Goal: Check status: Check status

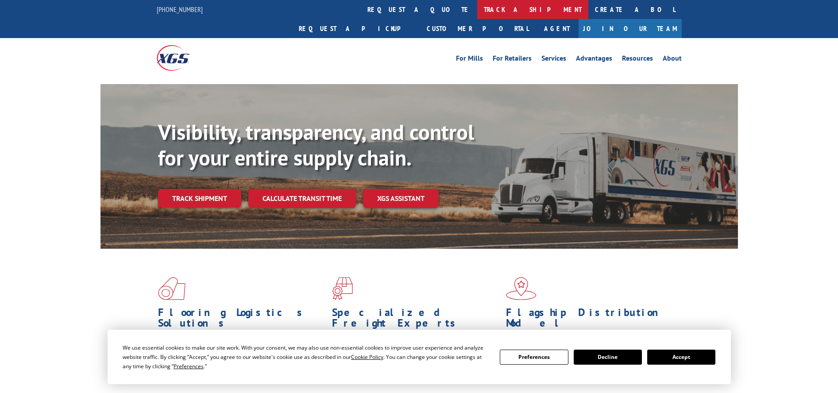
click at [477, 7] on link "track a shipment" at bounding box center [532, 9] width 111 height 19
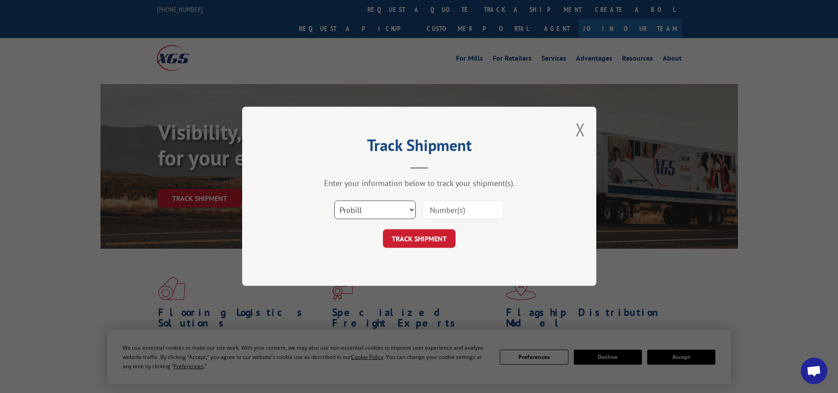
click at [373, 207] on select "Select category... Probill BOL PO" at bounding box center [374, 210] width 81 height 19
click at [334, 201] on select "Select category... Probill BOL PO" at bounding box center [374, 210] width 81 height 19
click at [444, 203] on input at bounding box center [462, 210] width 81 height 19
paste input "478625"
type input "478625"
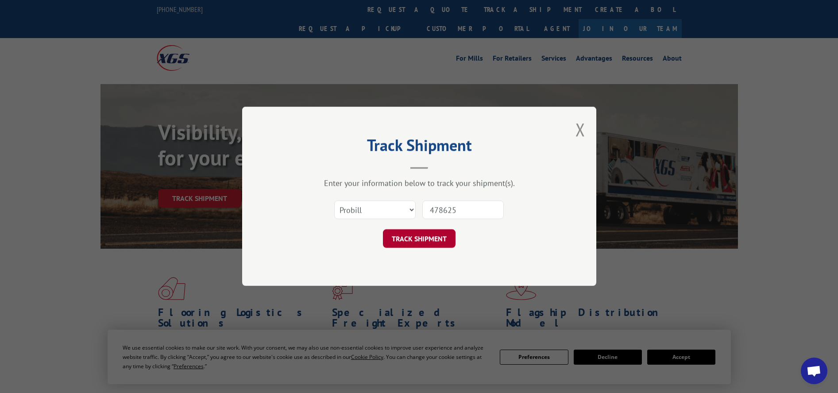
click at [432, 241] on button "TRACK SHIPMENT" at bounding box center [419, 239] width 73 height 19
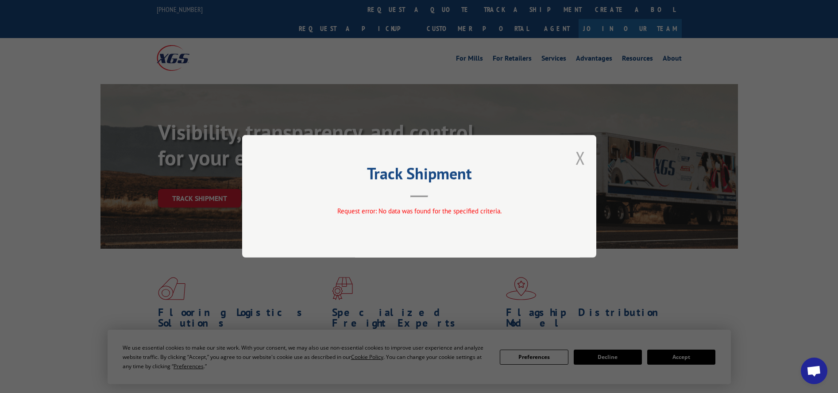
click at [579, 154] on button "Close modal" at bounding box center [580, 157] width 10 height 23
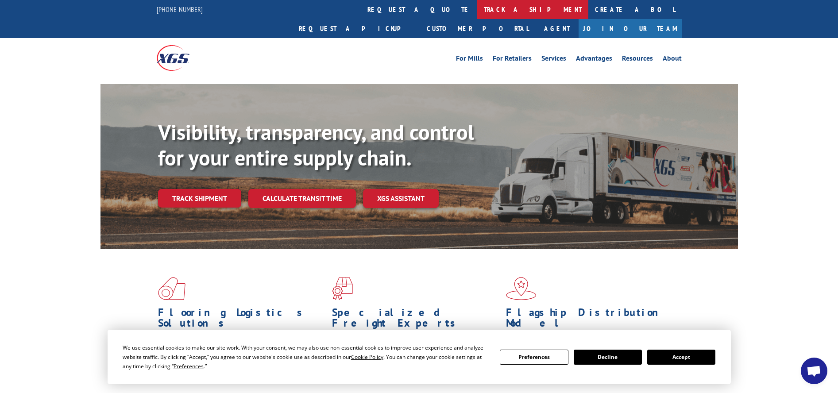
click at [477, 9] on link "track a shipment" at bounding box center [532, 9] width 111 height 19
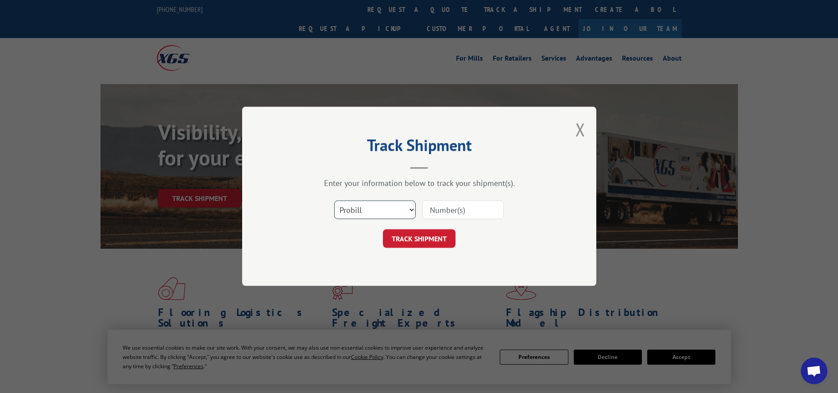
click at [365, 211] on select "Select category... Probill BOL PO" at bounding box center [374, 210] width 81 height 19
select select "bol"
click at [334, 201] on select "Select category... Probill BOL PO" at bounding box center [374, 210] width 81 height 19
click at [433, 201] on div at bounding box center [462, 210] width 81 height 20
click at [435, 207] on input at bounding box center [462, 210] width 81 height 19
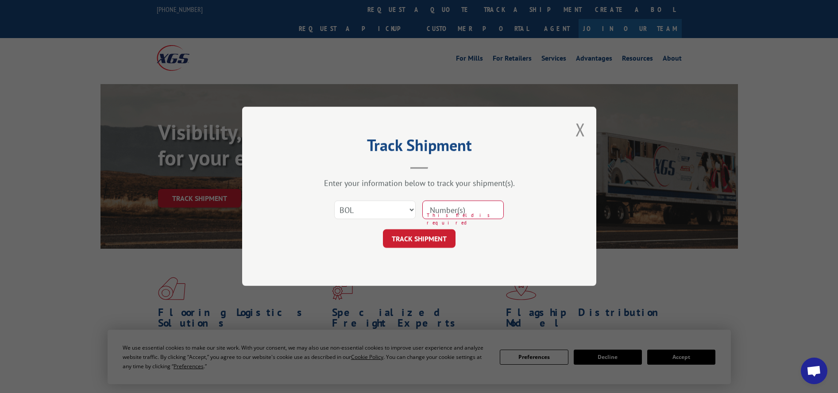
click at [504, 223] on div "Select category... Probill BOL PO This field is required" at bounding box center [419, 210] width 266 height 29
drag, startPoint x: 483, startPoint y: 212, endPoint x: 440, endPoint y: 211, distance: 43.0
click at [444, 212] on input at bounding box center [462, 210] width 81 height 19
paste input "478625"
type input "478625"
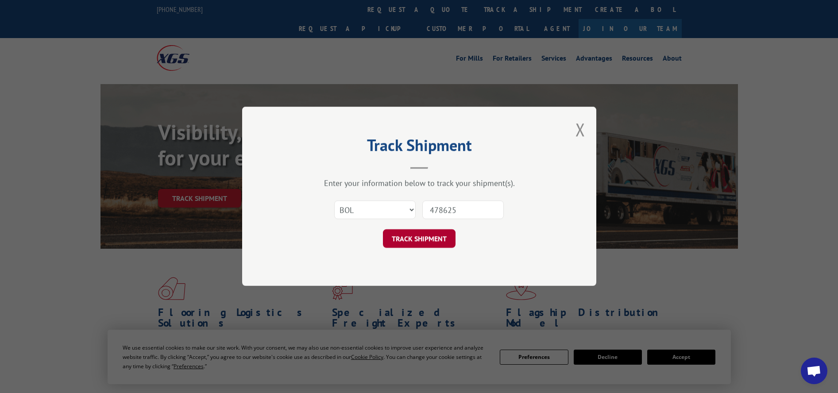
click at [445, 241] on button "TRACK SHIPMENT" at bounding box center [419, 239] width 73 height 19
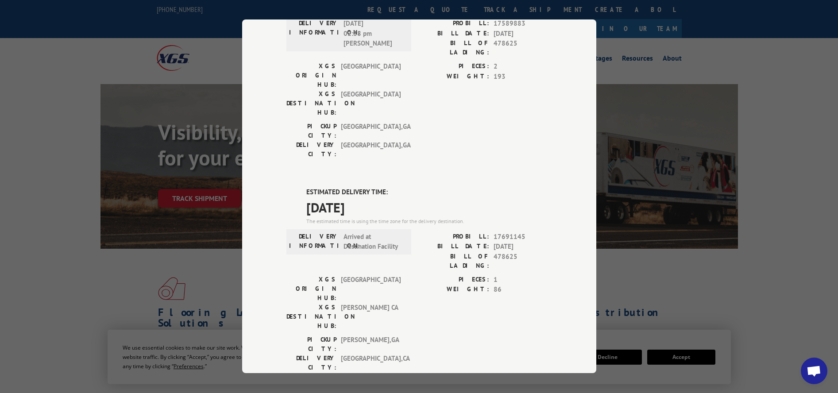
scroll to position [401, 0]
